Goal: Task Accomplishment & Management: Complete application form

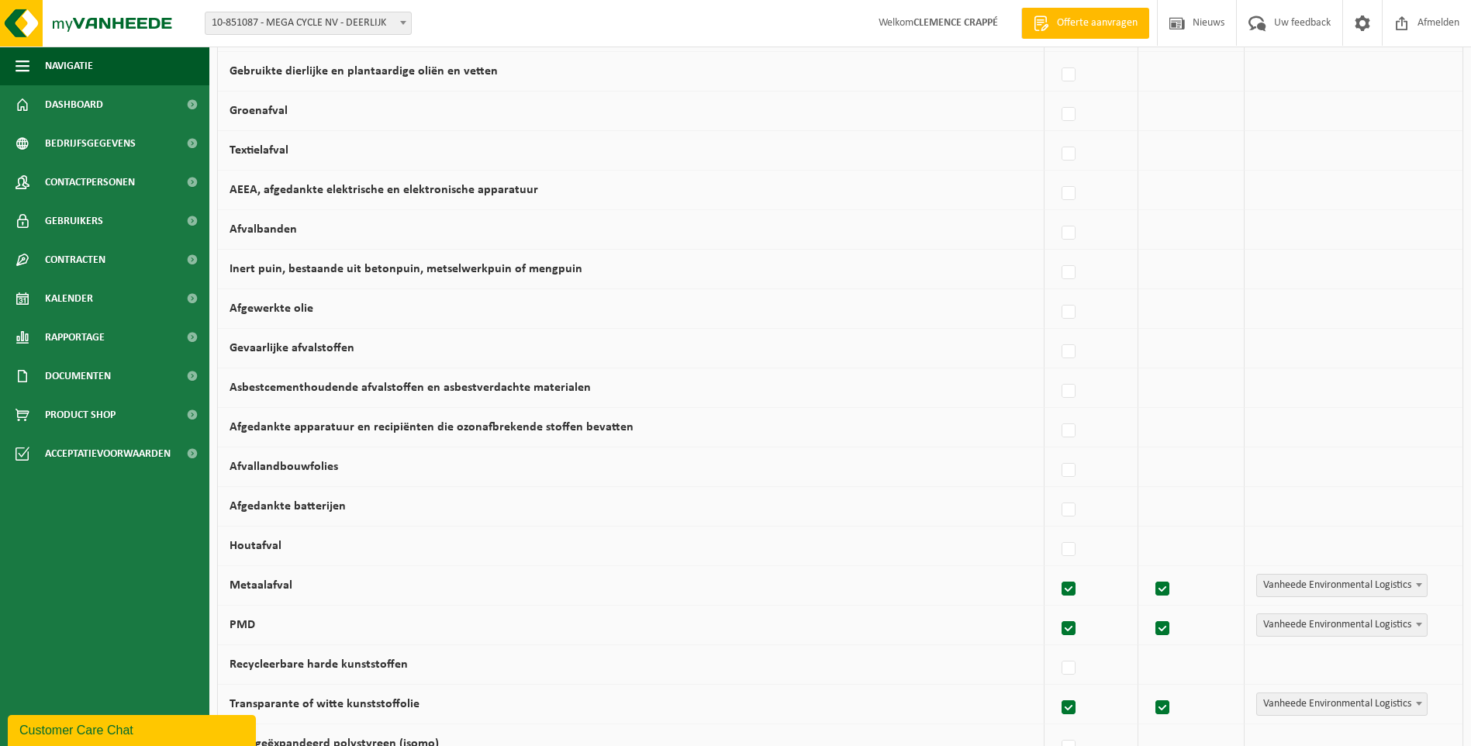
scroll to position [461, 0]
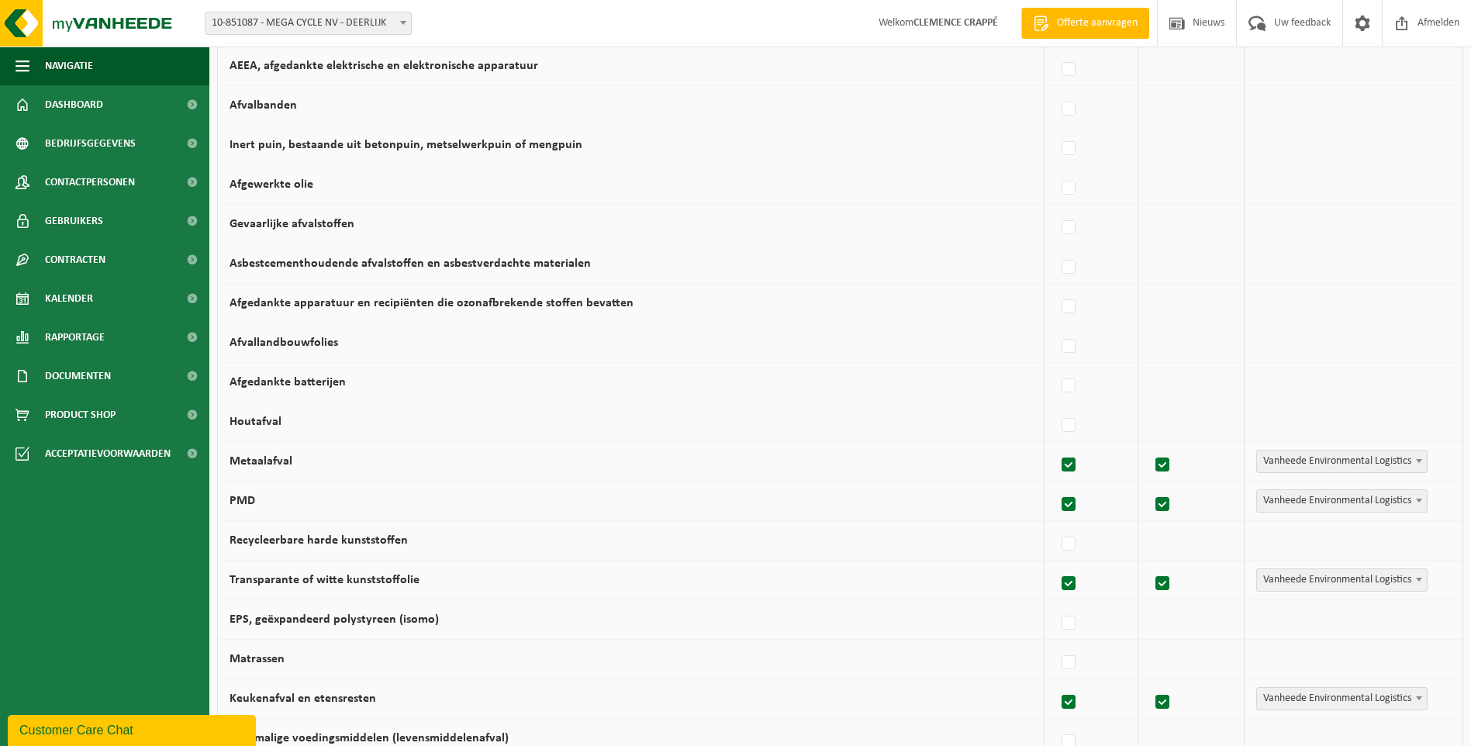
click at [1063, 461] on label at bounding box center [1069, 465] width 22 height 23
click at [1056, 446] on input "Metaalafval" at bounding box center [1055, 445] width 1 height 1
checkbox input "false"
click at [1071, 502] on label at bounding box center [1069, 504] width 22 height 23
click at [1056, 485] on input "PMD" at bounding box center [1055, 485] width 1 height 1
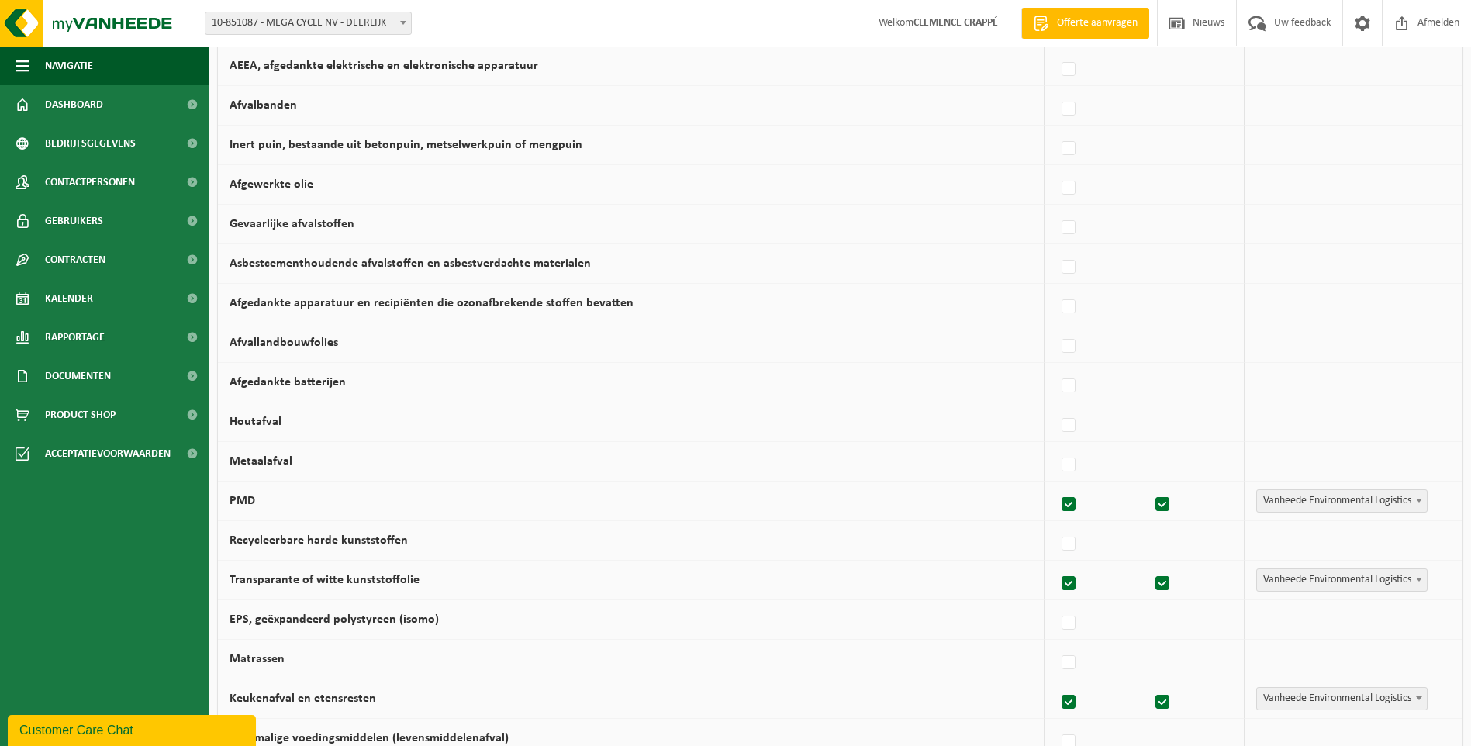
checkbox input "false"
click at [1068, 587] on label at bounding box center [1069, 583] width 22 height 23
click at [1056, 564] on input "Transparante of witte kunststoffolie" at bounding box center [1055, 564] width 1 height 1
checkbox input "false"
click at [1072, 716] on td at bounding box center [1091, 699] width 94 height 40
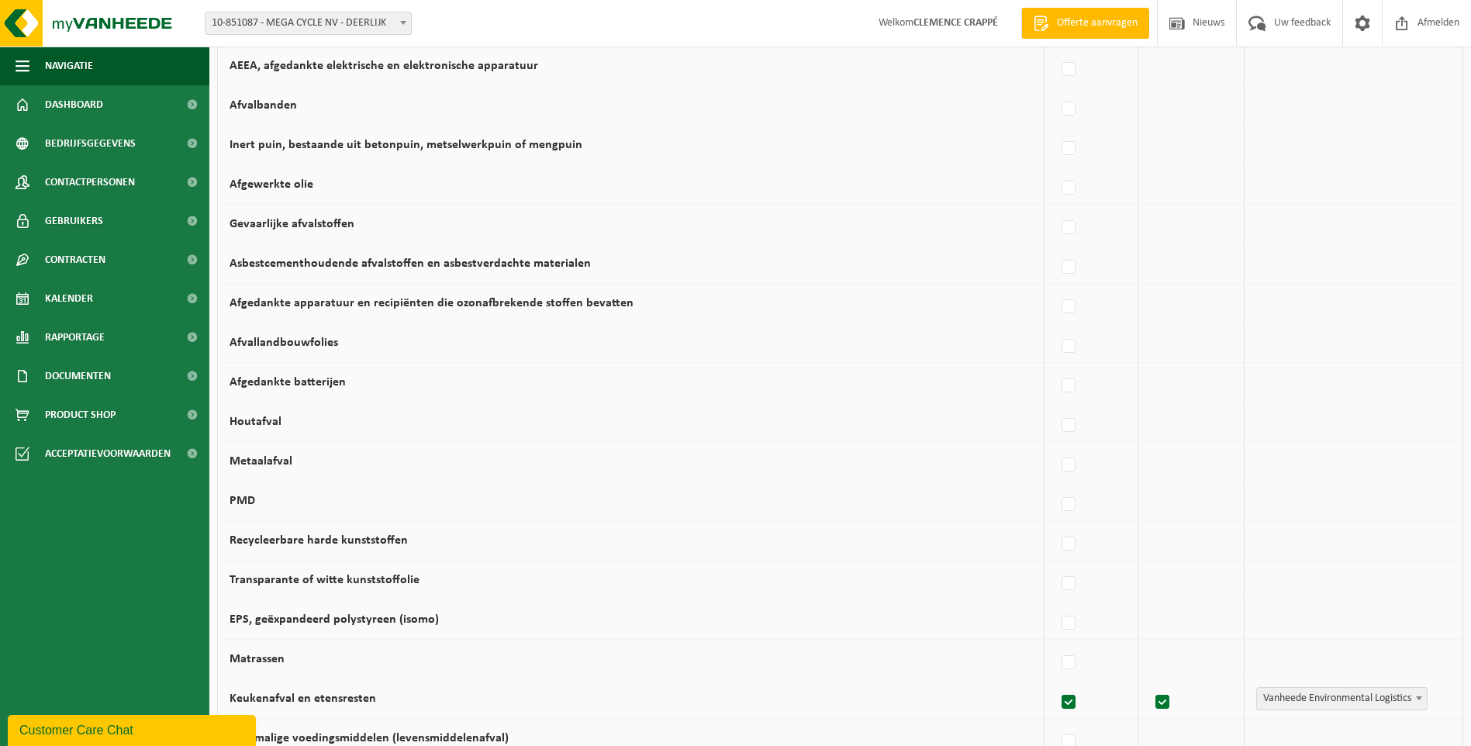
drag, startPoint x: 1073, startPoint y: 709, endPoint x: 1099, endPoint y: 683, distance: 36.7
click at [1074, 709] on label at bounding box center [1069, 702] width 22 height 23
click at [1056, 683] on input "Keukenafval en etensresten" at bounding box center [1055, 682] width 1 height 1
checkbox input "false"
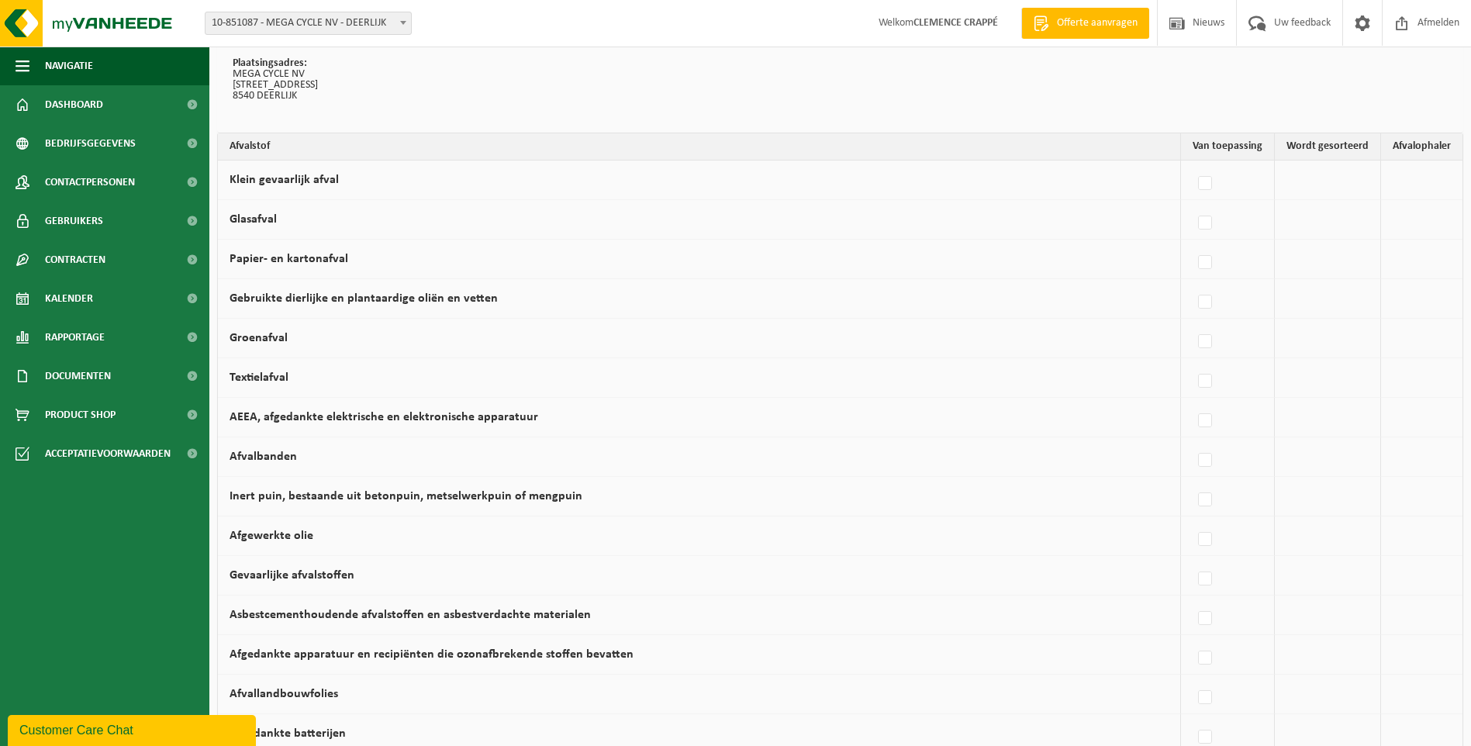
scroll to position [77, 0]
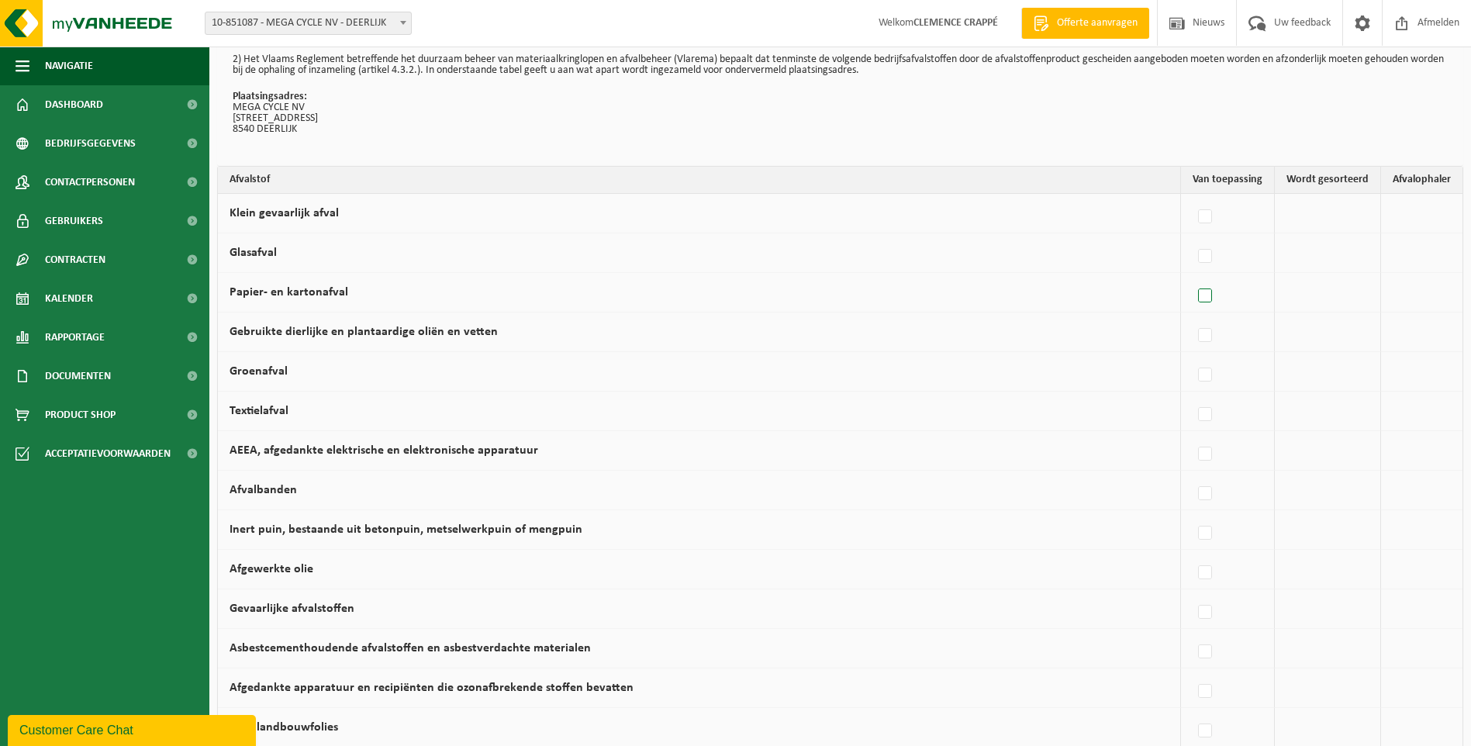
click at [1213, 294] on label at bounding box center [1206, 296] width 22 height 23
click at [1192, 277] on input "Papier- en kartonafval" at bounding box center [1192, 276] width 1 height 1
checkbox input "true"
click at [1073, 374] on label at bounding box center [1069, 375] width 22 height 23
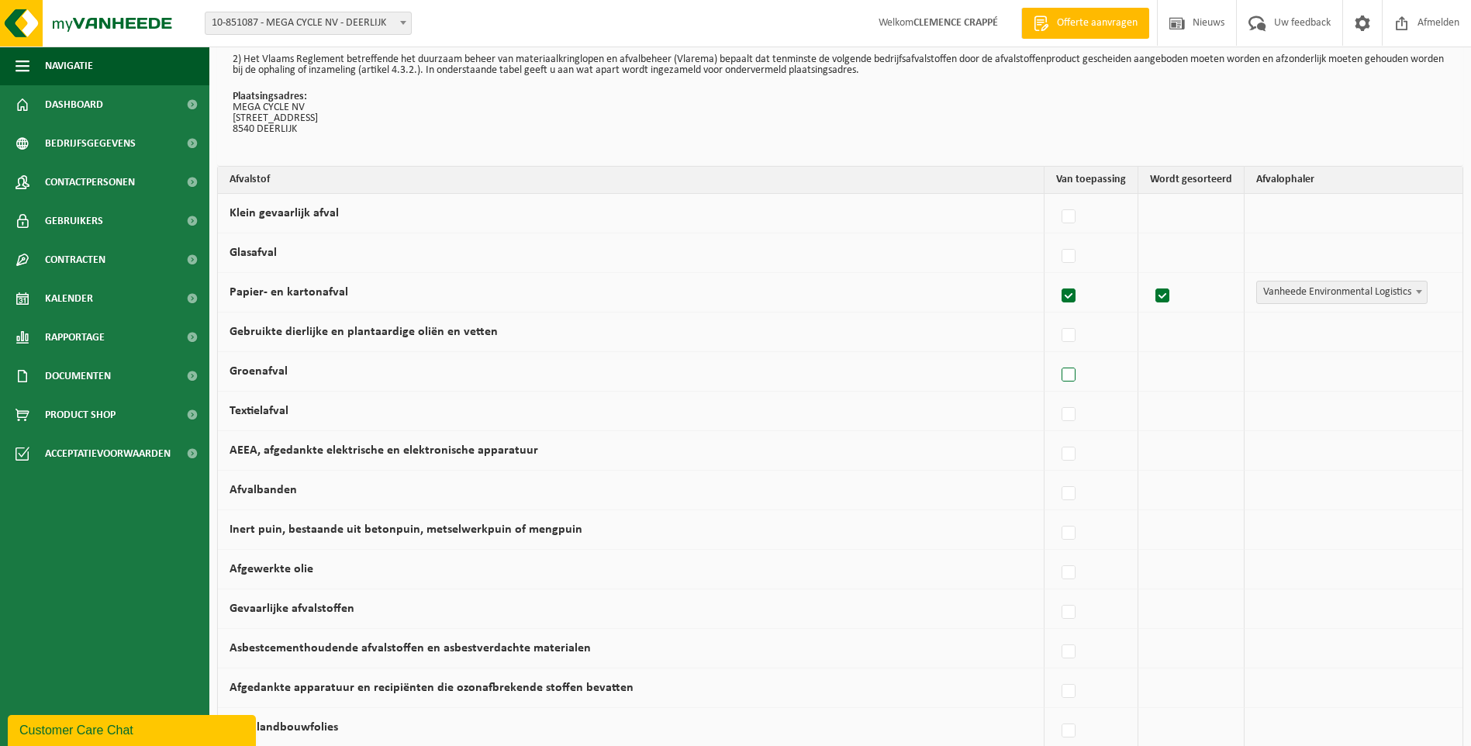
click at [1056, 356] on input "Groenafval" at bounding box center [1055, 355] width 1 height 1
checkbox input "true"
click at [1069, 373] on label at bounding box center [1069, 375] width 22 height 23
click at [1056, 356] on input "Groenafval" at bounding box center [1055, 355] width 1 height 1
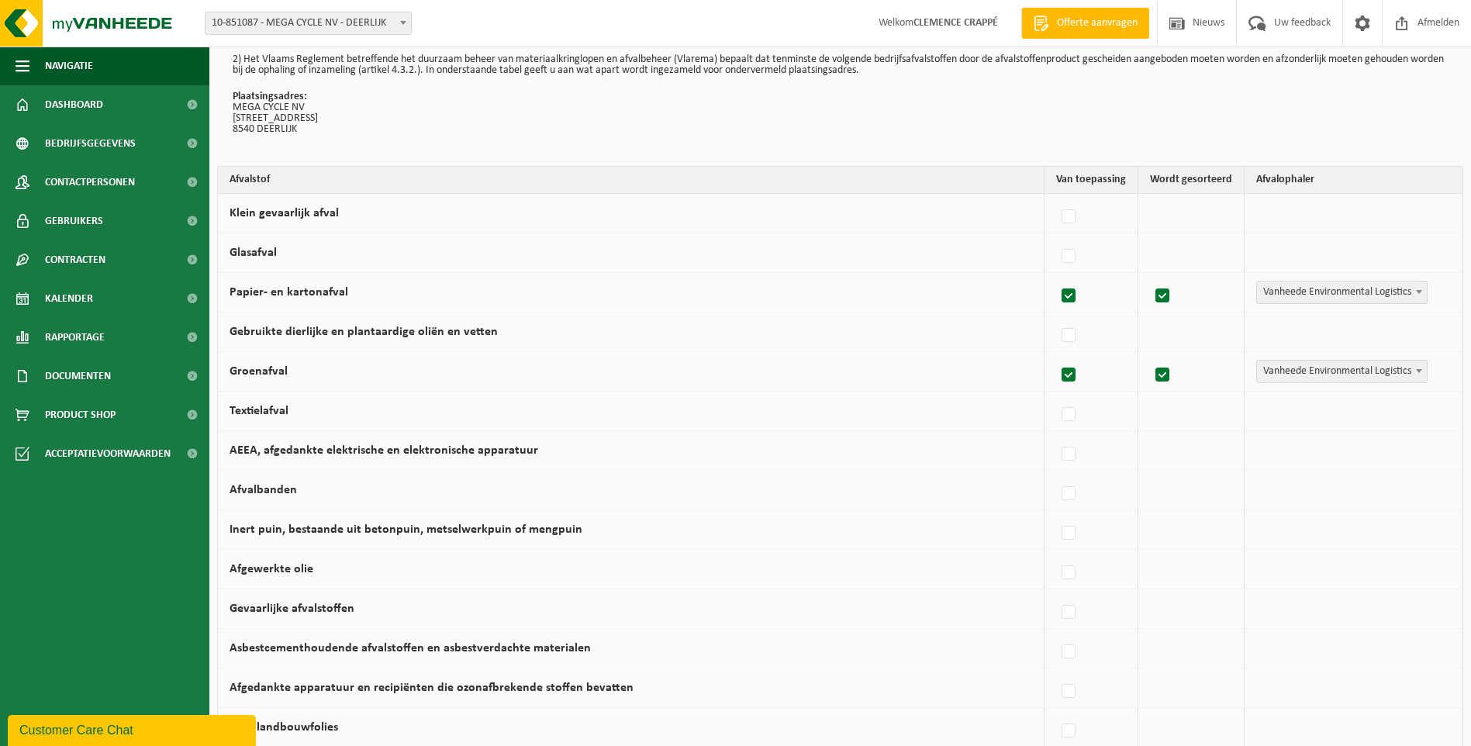
checkbox input "false"
click at [1073, 418] on label at bounding box center [1069, 414] width 22 height 23
click at [1056, 395] on input "Textielafval" at bounding box center [1055, 395] width 1 height 1
checkbox input "true"
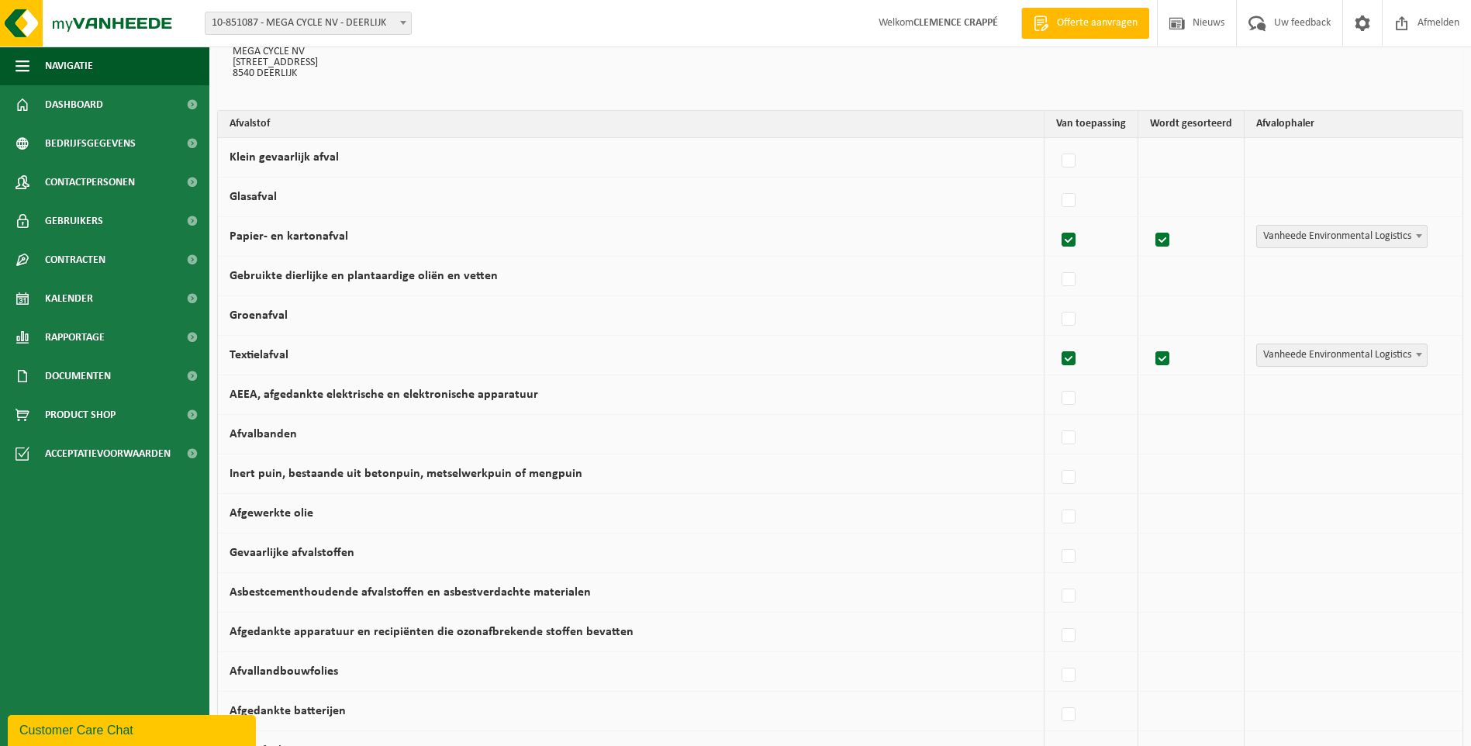
scroll to position [150, 0]
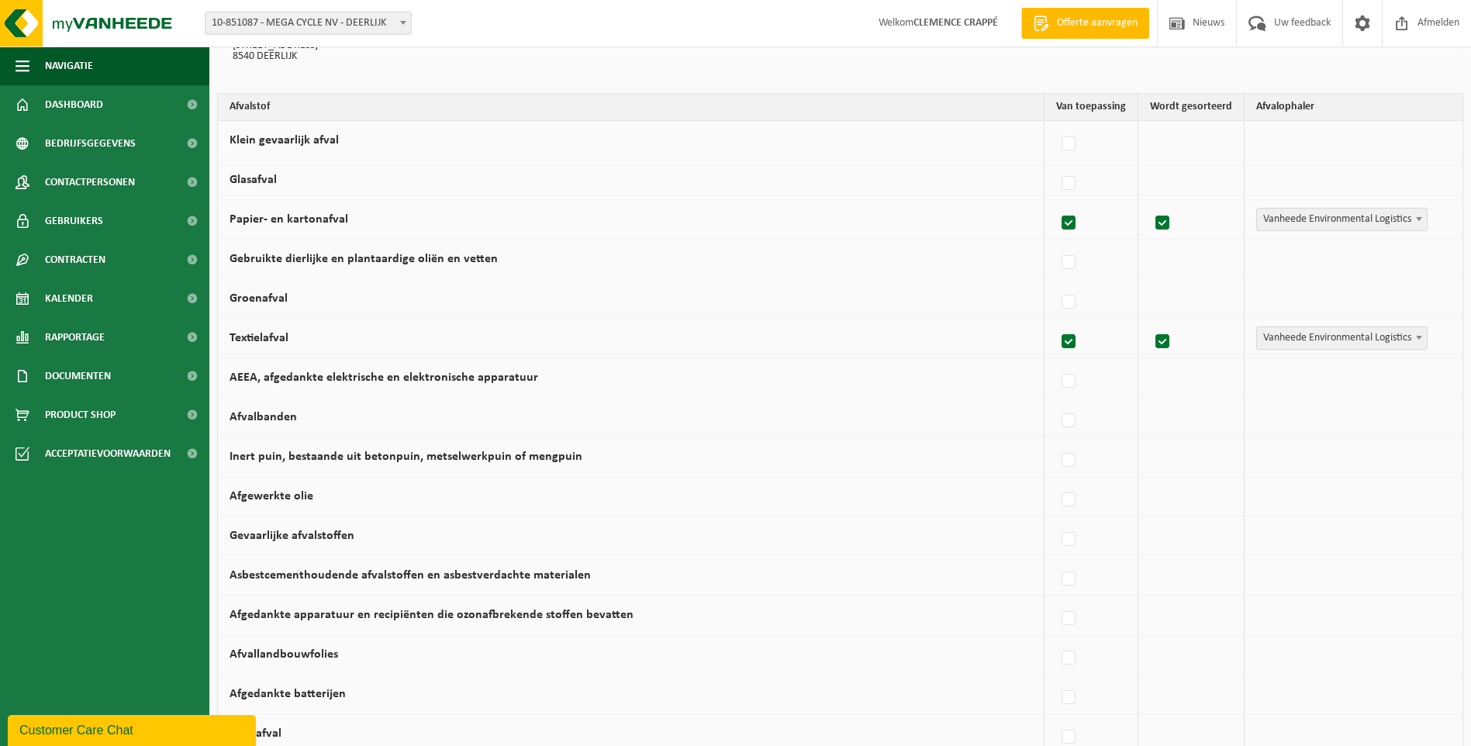
drag, startPoint x: 868, startPoint y: 353, endPoint x: 871, endPoint y: 388, distance: 35.7
click at [1068, 420] on label at bounding box center [1069, 420] width 22 height 23
click at [1056, 402] on input "Afvalbanden" at bounding box center [1055, 401] width 1 height 1
checkbox input "true"
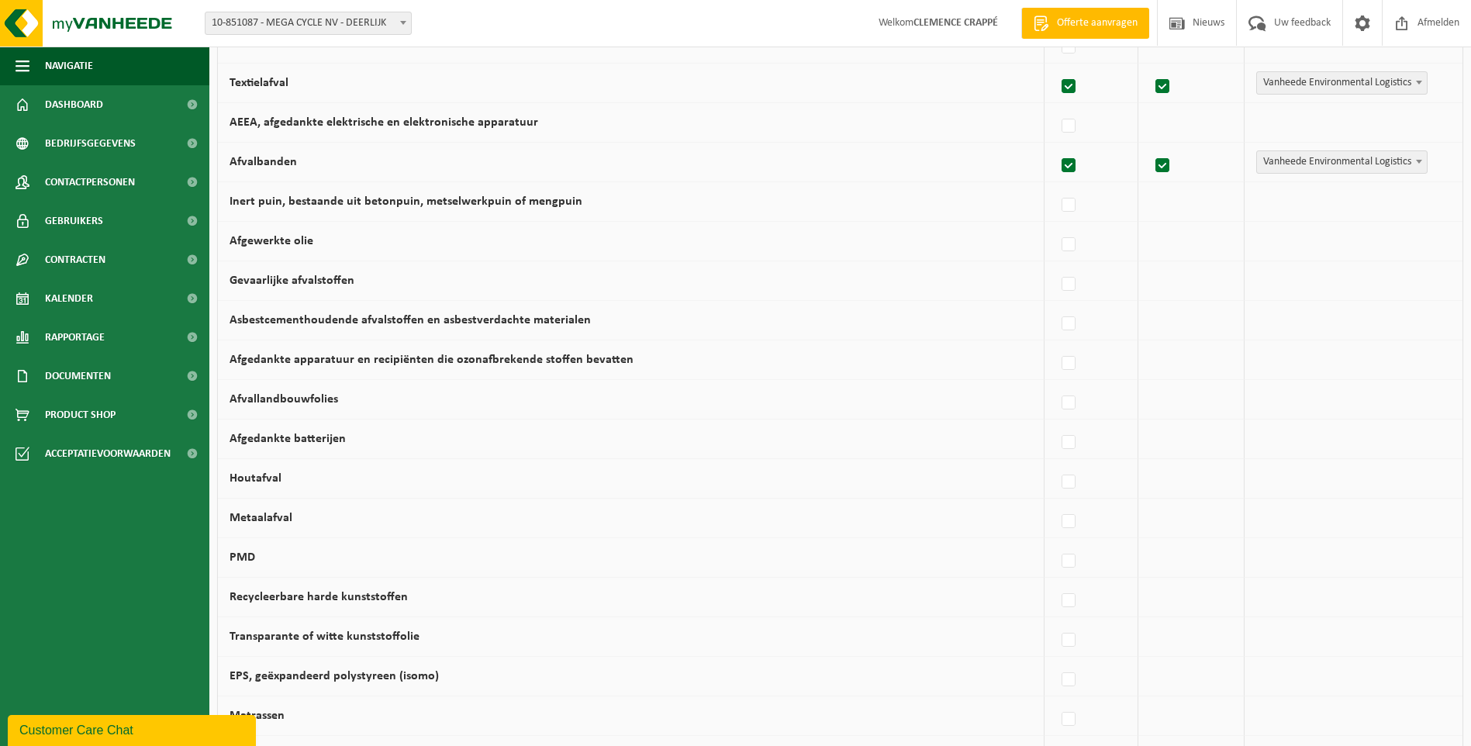
drag, startPoint x: 939, startPoint y: 423, endPoint x: 937, endPoint y: 447, distance: 24.1
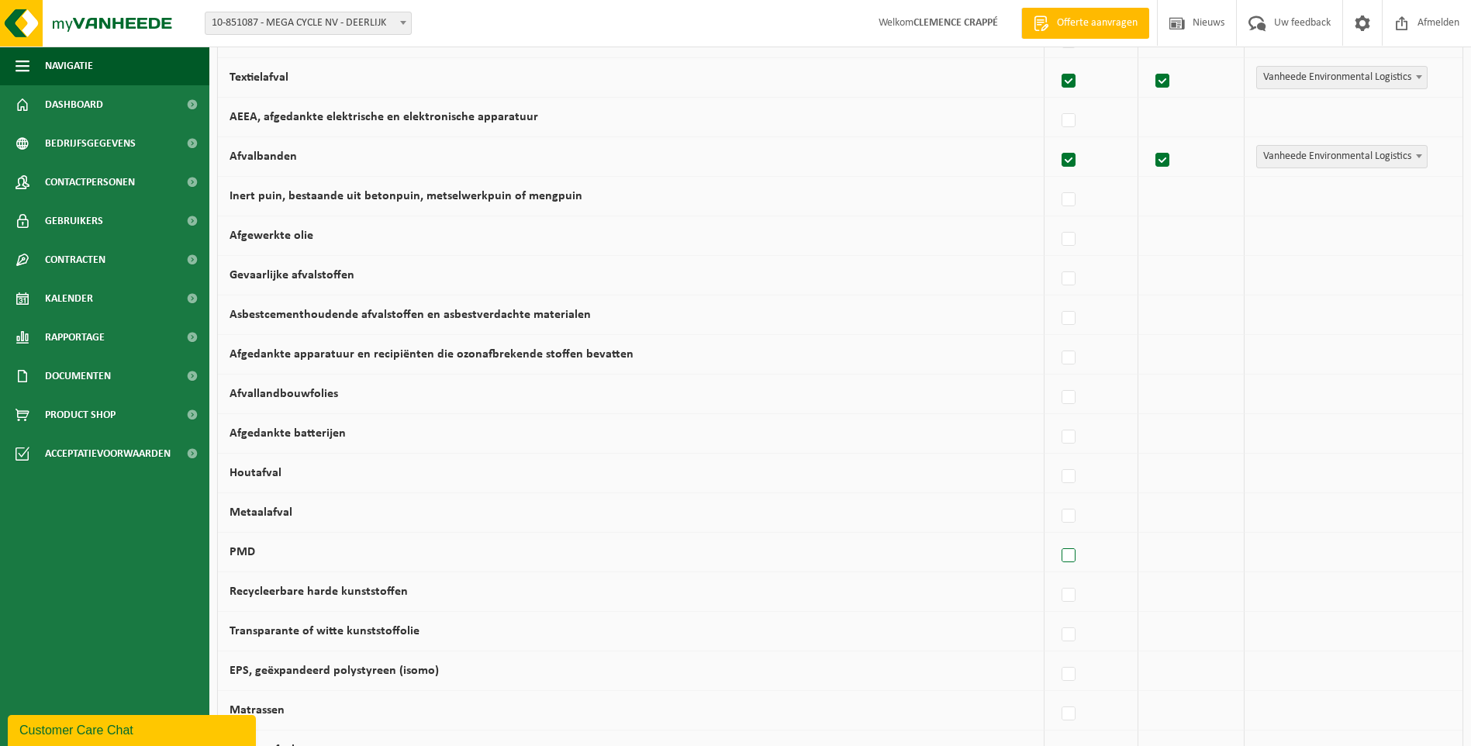
click at [1076, 554] on label at bounding box center [1069, 555] width 22 height 23
click at [1056, 536] on input "PMD" at bounding box center [1055, 536] width 1 height 1
checkbox input "true"
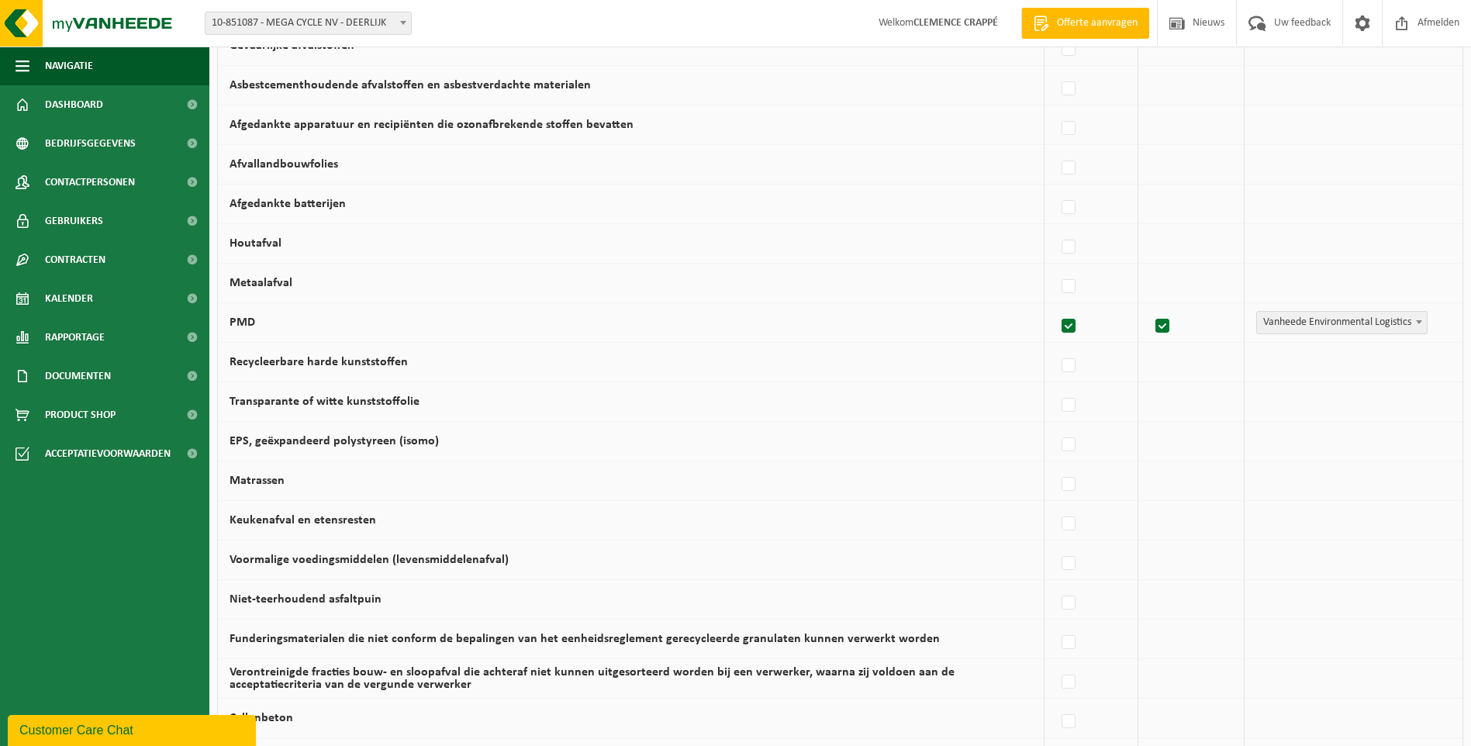
drag, startPoint x: 960, startPoint y: 498, endPoint x: 955, endPoint y: 544, distance: 46.0
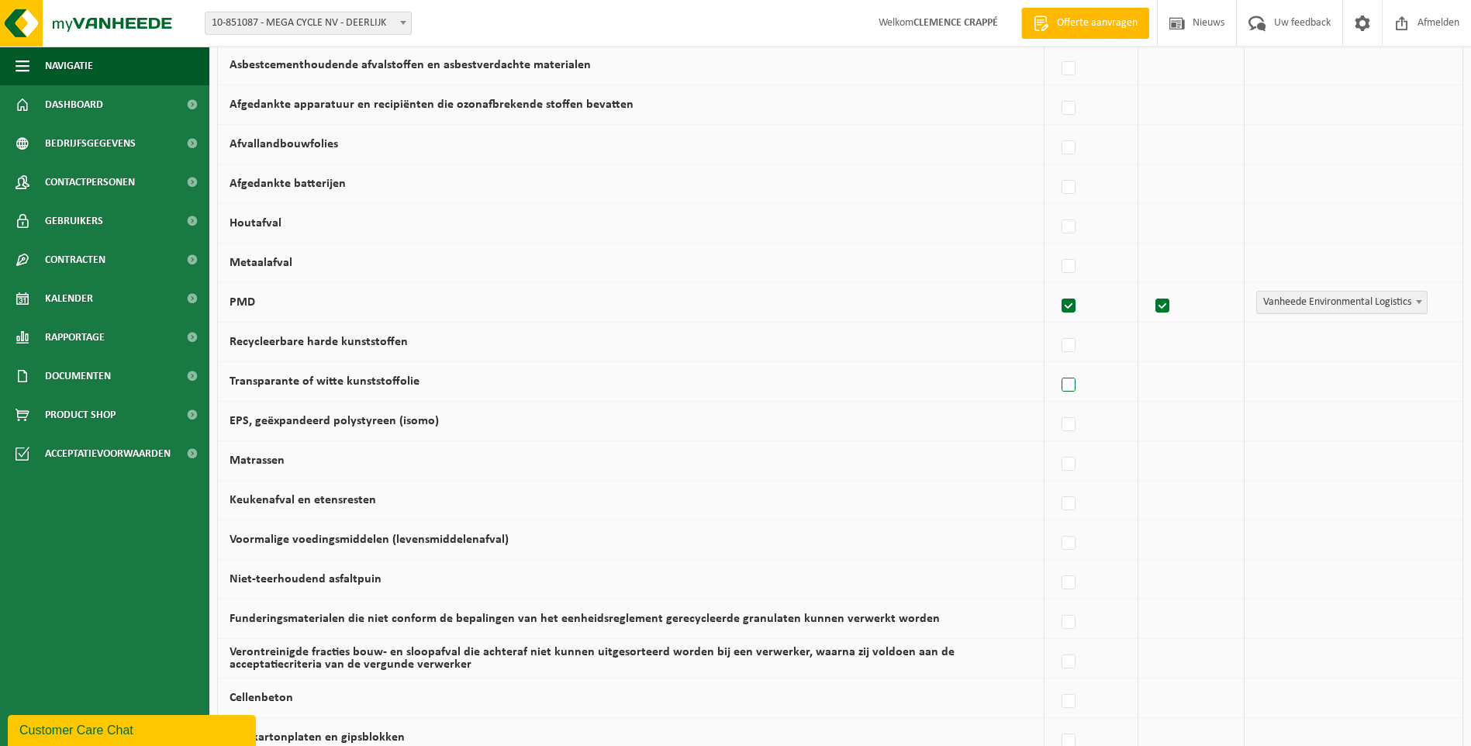
click at [1069, 385] on label at bounding box center [1069, 385] width 22 height 23
click at [1056, 366] on input "Transparante of witte kunststoffolie" at bounding box center [1055, 365] width 1 height 1
checkbox input "true"
click at [1073, 347] on label at bounding box center [1069, 345] width 22 height 23
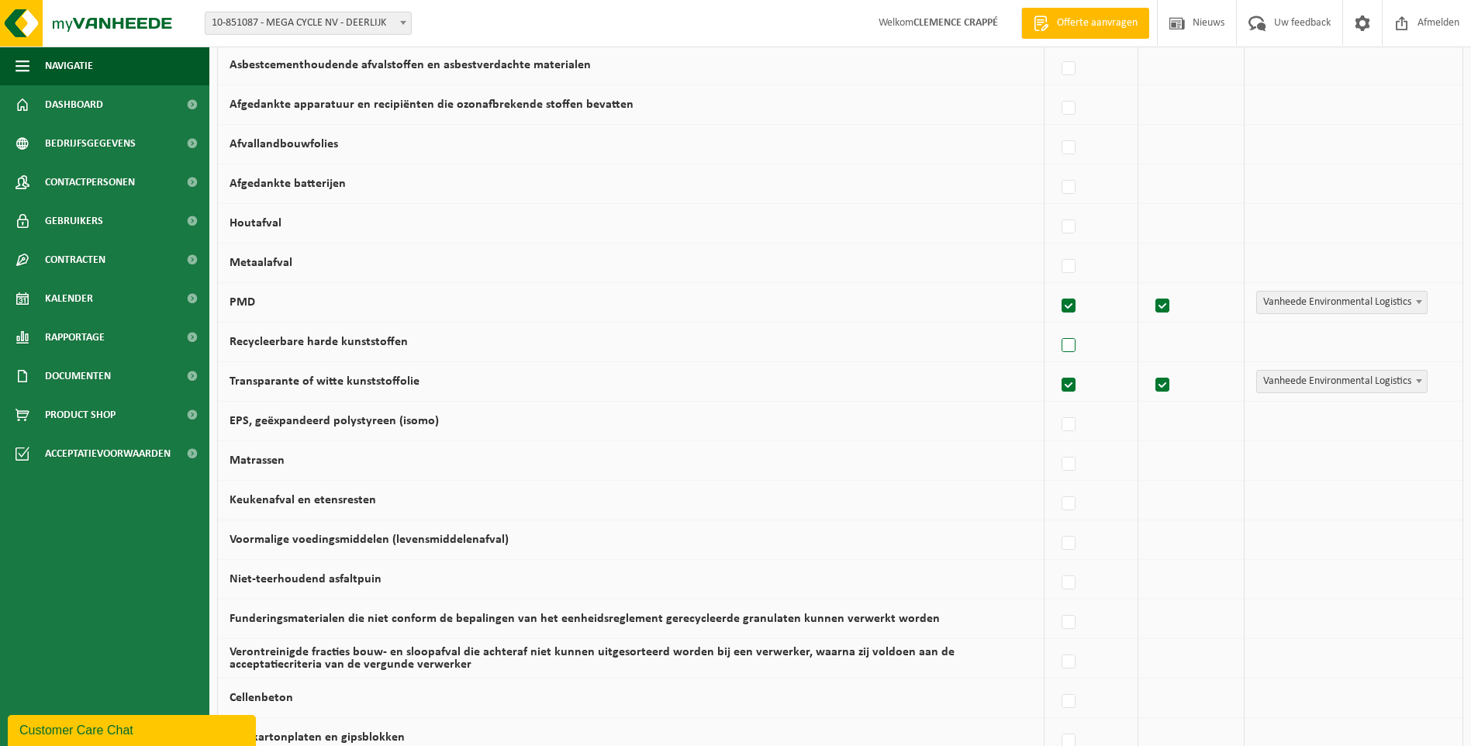
click at [1056, 326] on input "Recycleerbare harde kunststoffen" at bounding box center [1055, 326] width 1 height 1
checkbox input "true"
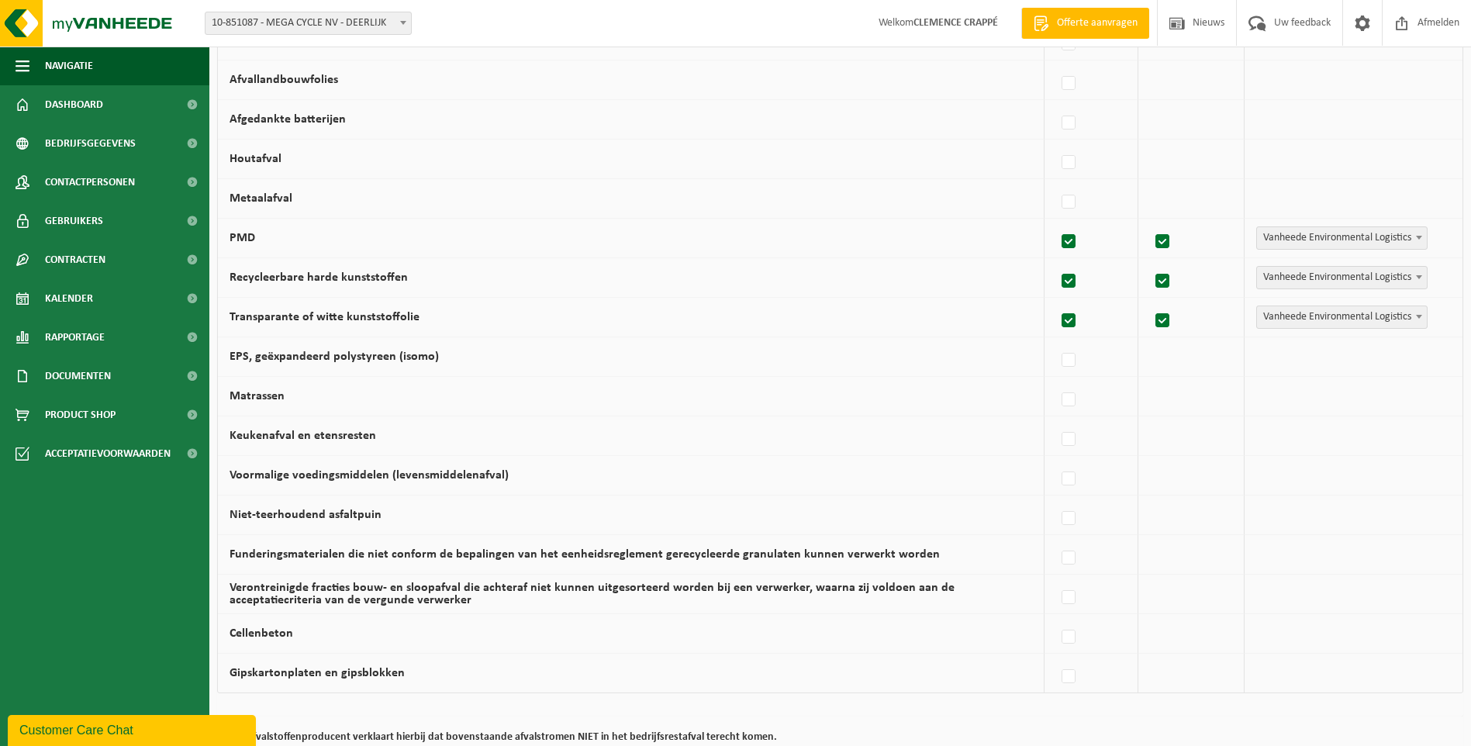
scroll to position [730, 0]
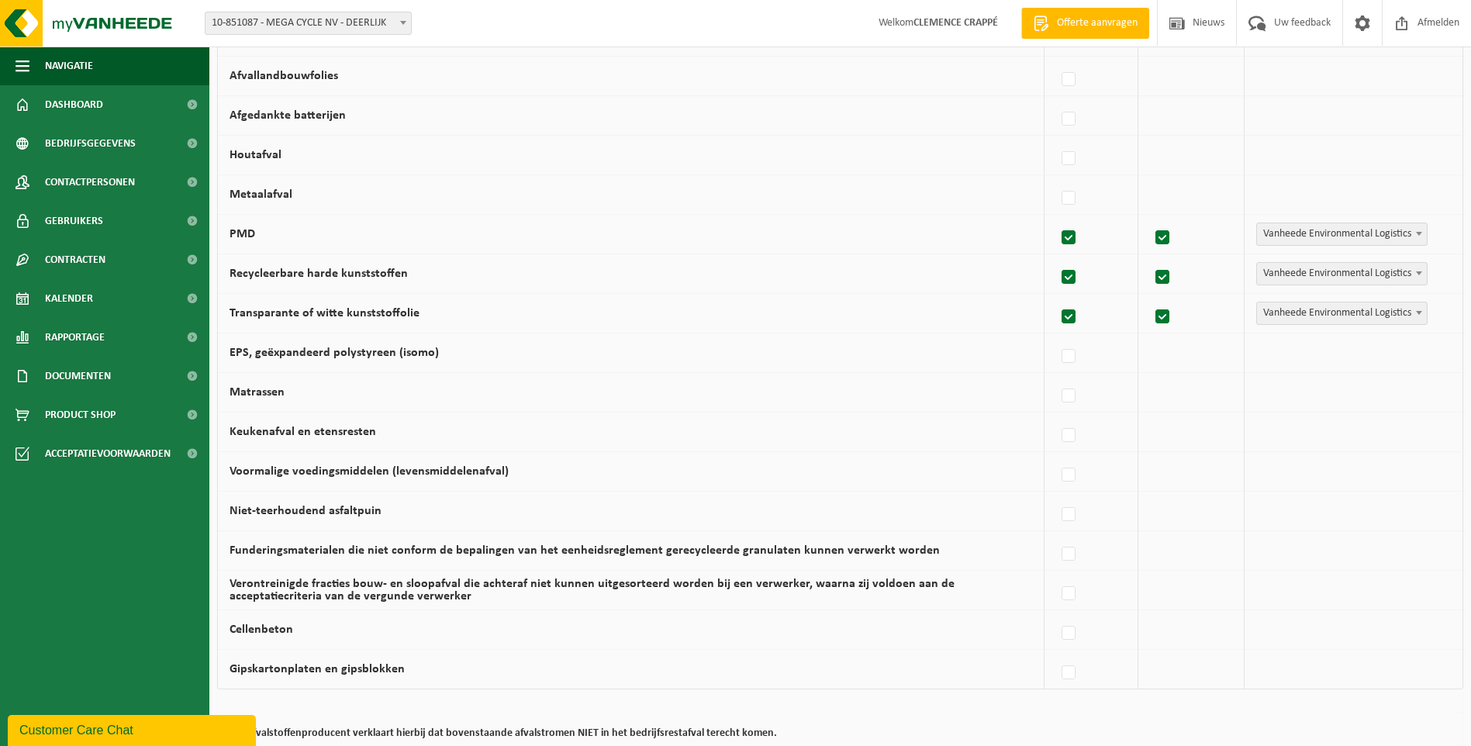
drag, startPoint x: 950, startPoint y: 376, endPoint x: 950, endPoint y: 402, distance: 26.4
click at [1074, 436] on label at bounding box center [1069, 434] width 22 height 23
click at [1056, 415] on input "Keukenafval en etensresten" at bounding box center [1055, 414] width 1 height 1
checkbox input "true"
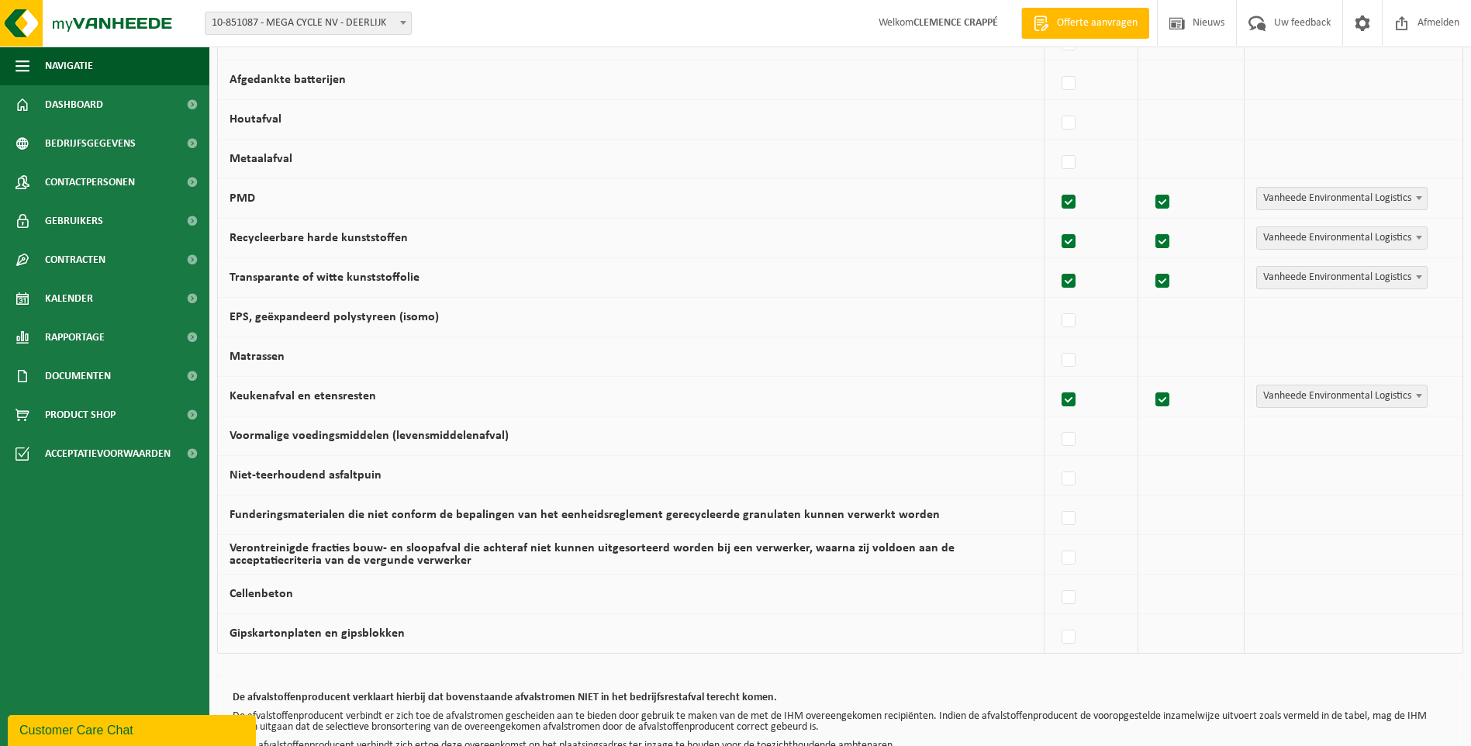
drag, startPoint x: 976, startPoint y: 420, endPoint x: 966, endPoint y: 441, distance: 23.2
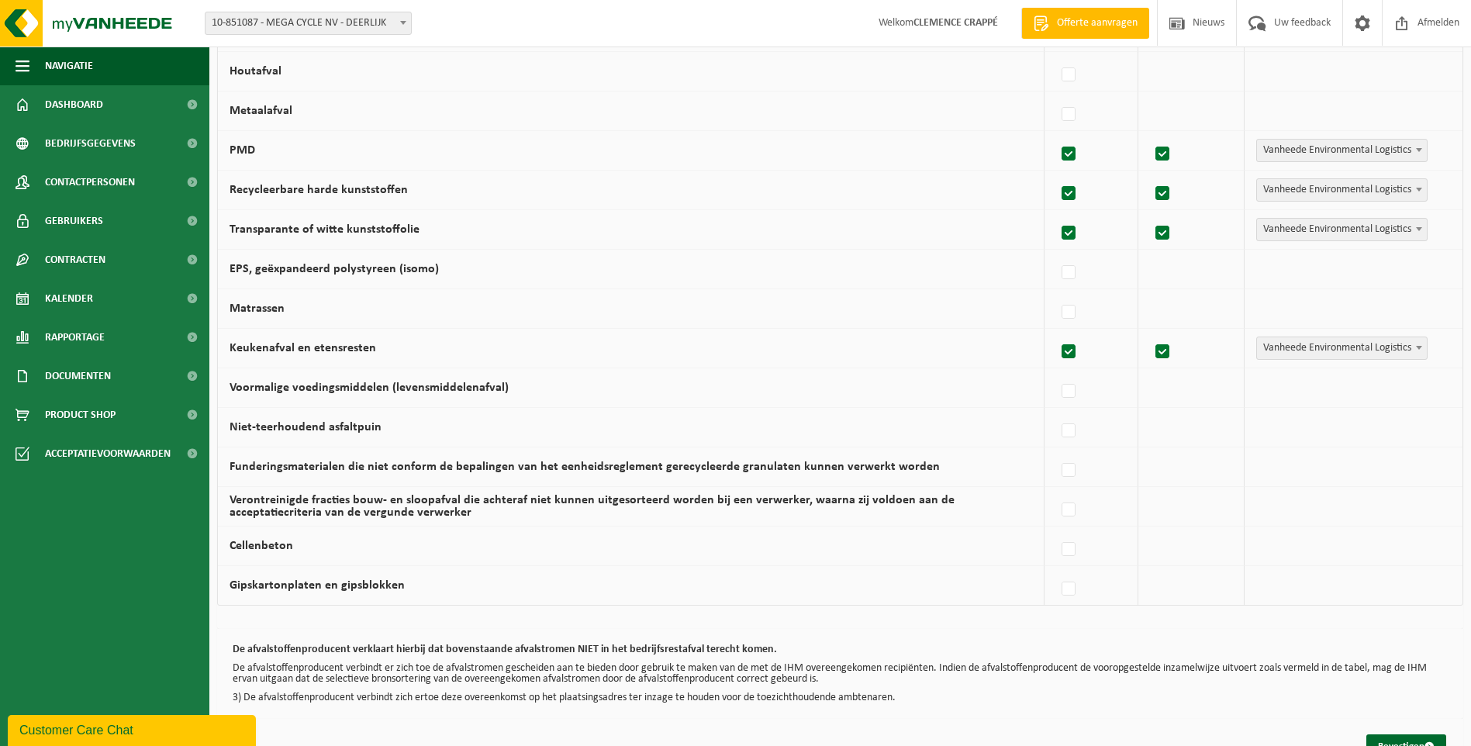
scroll to position [862, 0]
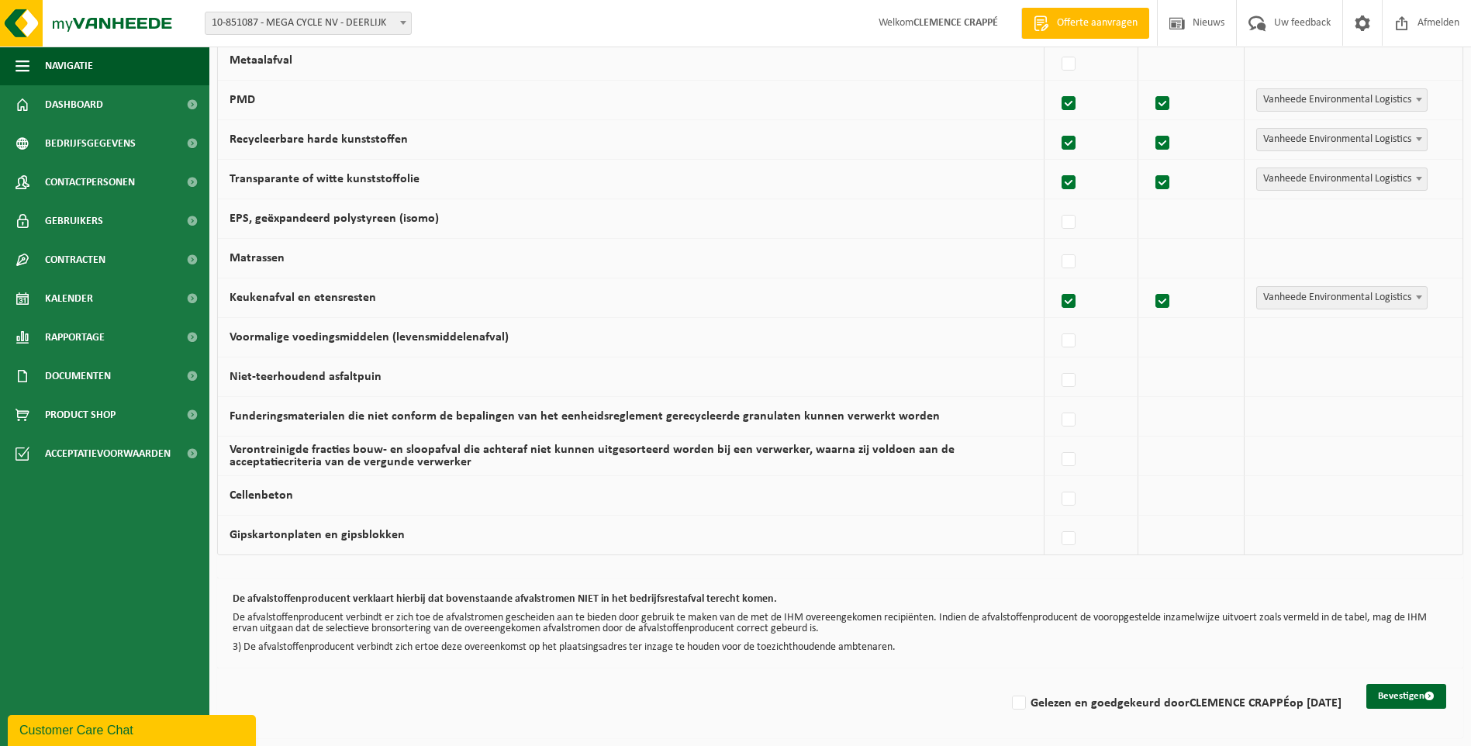
drag, startPoint x: 966, startPoint y: 441, endPoint x: 952, endPoint y: 521, distance: 81.1
click at [1012, 705] on label "Gelezen en goedgekeurd door CLEMENCE CRAPPÉ op 09/09/25" at bounding box center [1175, 703] width 333 height 23
click at [1006, 684] on input "Gelezen en goedgekeurd door CLEMENCE CRAPPÉ op 09/09/25" at bounding box center [1006, 683] width 1 height 1
checkbox input "true"
click at [1422, 697] on button "Bevestigen" at bounding box center [1406, 696] width 80 height 25
